Goal: Check status: Check status

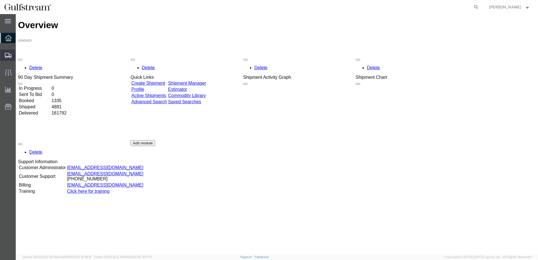
click at [10, 55] on icon at bounding box center [8, 55] width 7 height 5
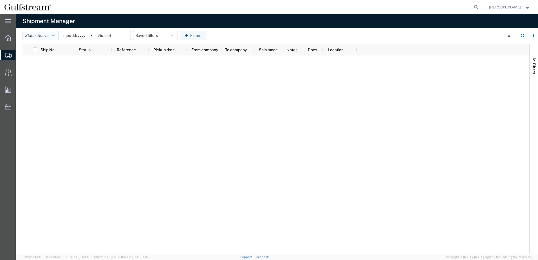
click at [55, 35] on icon "button" at bounding box center [53, 35] width 3 height 4
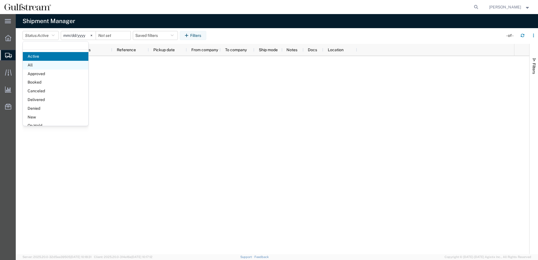
click at [45, 67] on span "All" at bounding box center [56, 65] width 66 height 9
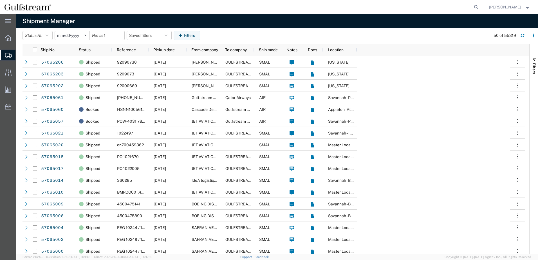
click at [78, 37] on input "[DATE]" at bounding box center [72, 35] width 35 height 8
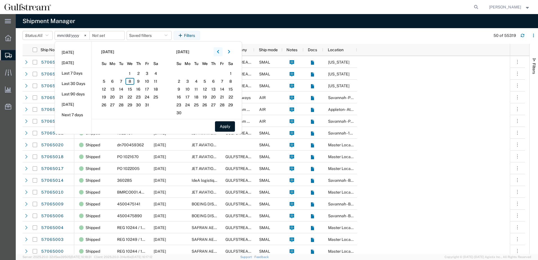
click at [221, 53] on button "button" at bounding box center [217, 51] width 9 height 9
click at [219, 53] on icon "button" at bounding box center [218, 52] width 2 height 4
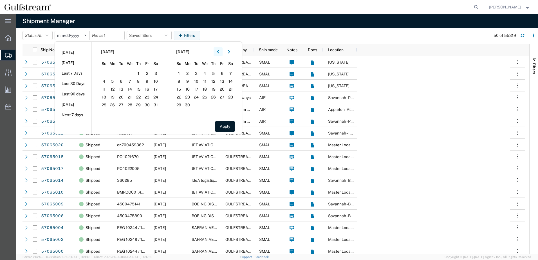
click at [219, 53] on icon "button" at bounding box center [218, 52] width 2 height 4
click at [157, 73] on span "1" at bounding box center [155, 73] width 9 height 7
click at [230, 51] on icon "button" at bounding box center [229, 51] width 2 height 3
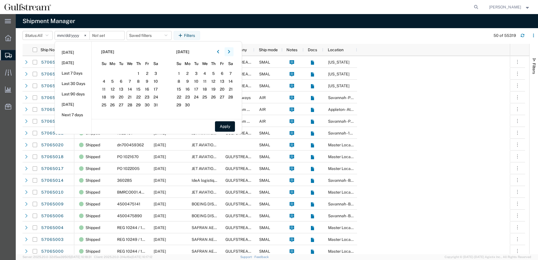
click at [230, 51] on icon "button" at bounding box center [229, 51] width 2 height 3
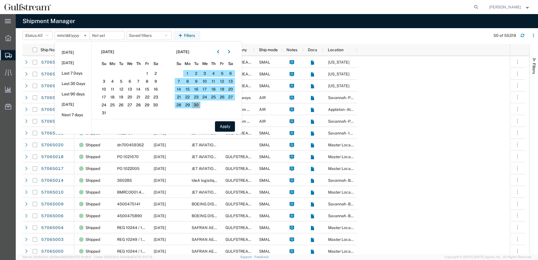
click at [199, 106] on span "30" at bounding box center [196, 105] width 9 height 7
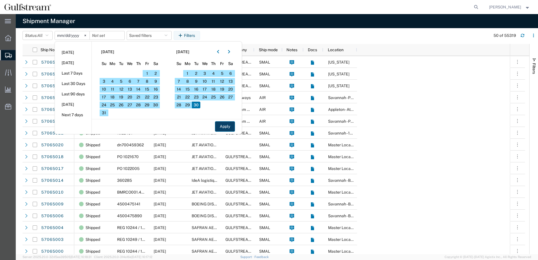
click at [226, 126] on button "Apply" at bounding box center [225, 126] width 20 height 10
type input "[DATE]"
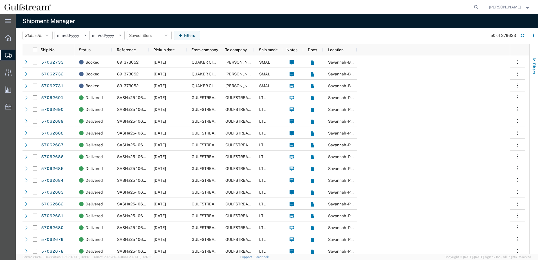
click at [535, 61] on span "button" at bounding box center [534, 60] width 4 height 4
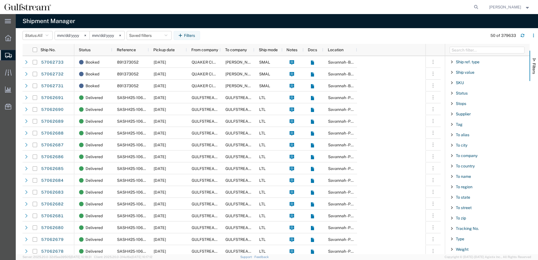
scroll to position [489, 0]
click at [451, 228] on span "Filter List 66 Filters" at bounding box center [451, 228] width 4 height 4
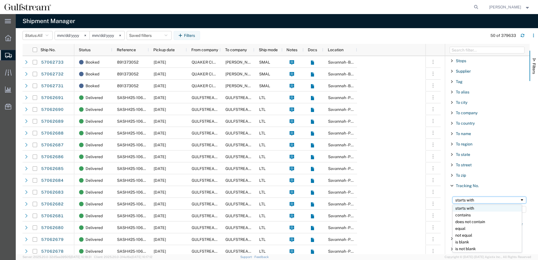
click at [519, 200] on span "Filtering operator" at bounding box center [521, 200] width 4 height 4
click at [469, 208] on input "Filter Value" at bounding box center [489, 209] width 74 height 7
paste input "434771857653"
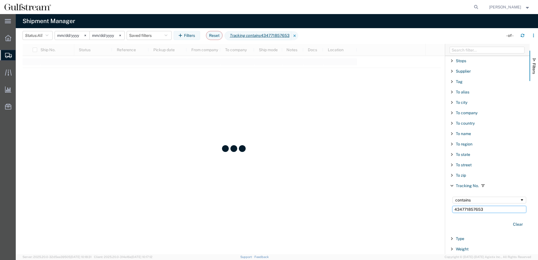
type input "434771857653"
click at [519, 199] on span "Filtering operator" at bounding box center [521, 200] width 4 height 4
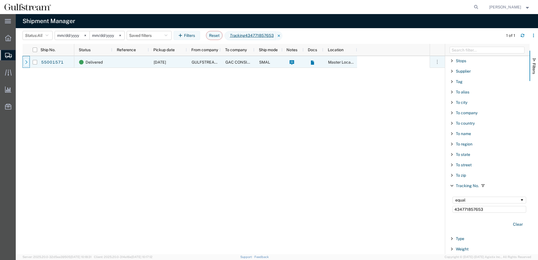
click at [24, 64] on div at bounding box center [27, 62] width 6 height 9
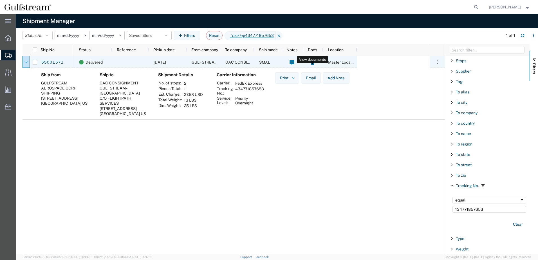
click at [312, 64] on icon at bounding box center [311, 62] width 3 height 4
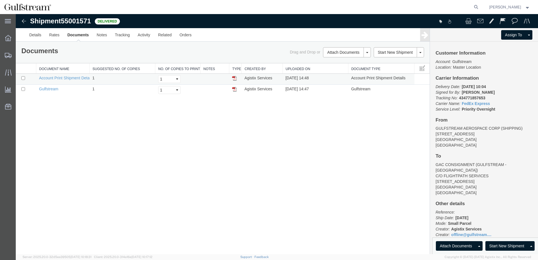
click at [235, 78] on img at bounding box center [234, 78] width 4 height 4
